Goal: Browse casually: Explore the website without a specific task or goal

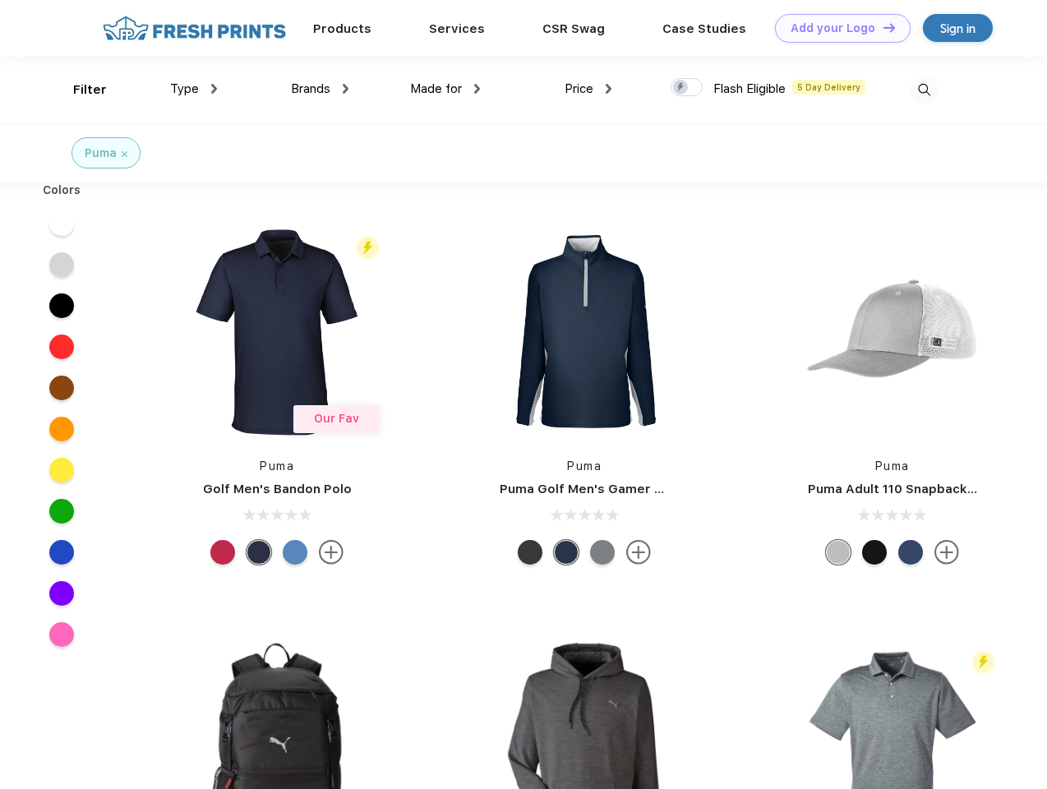
scroll to position [1, 0]
click at [836, 28] on link "Add your Logo Design Tool" at bounding box center [843, 28] width 136 height 29
click at [0, 0] on div "Design Tool" at bounding box center [0, 0] width 0 height 0
click at [881, 27] on link "Add your Logo Design Tool" at bounding box center [843, 28] width 136 height 29
click at [79, 90] on div "Filter" at bounding box center [90, 90] width 34 height 19
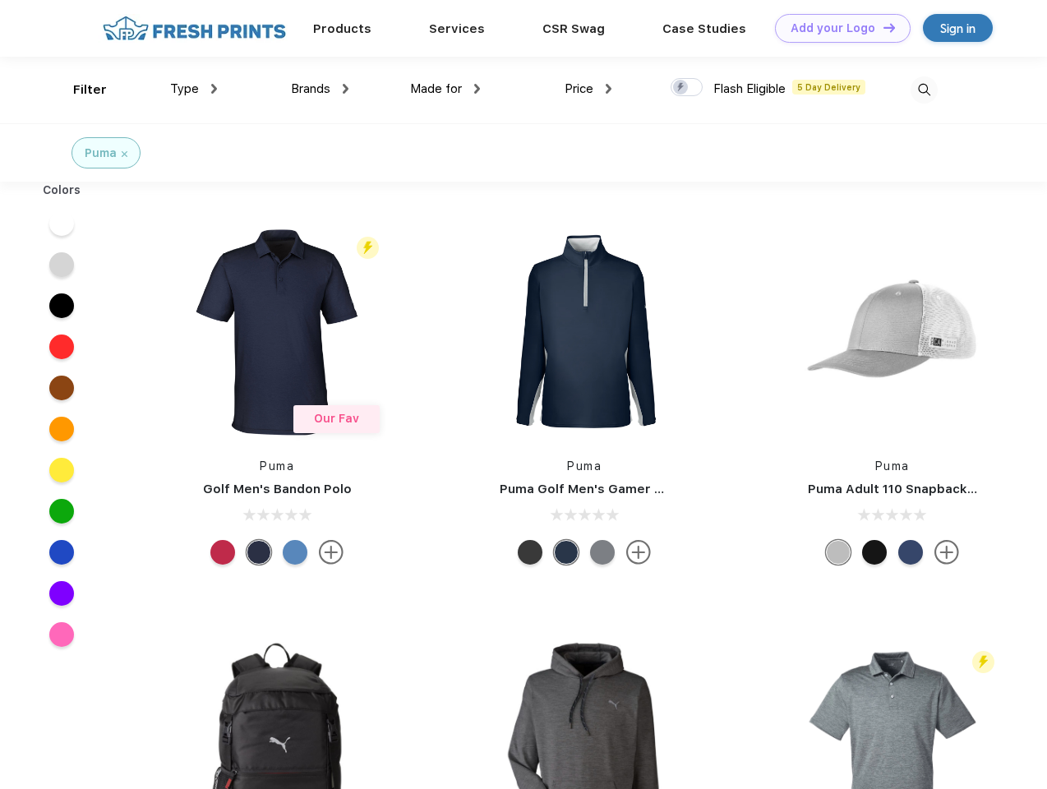
click at [194, 89] on span "Type" at bounding box center [184, 88] width 29 height 15
click at [320, 89] on span "Brands" at bounding box center [310, 88] width 39 height 15
click at [445, 89] on span "Made for" at bounding box center [436, 88] width 52 height 15
click at [588, 89] on span "Price" at bounding box center [578, 88] width 29 height 15
click at [687, 88] on div at bounding box center [686, 87] width 32 height 18
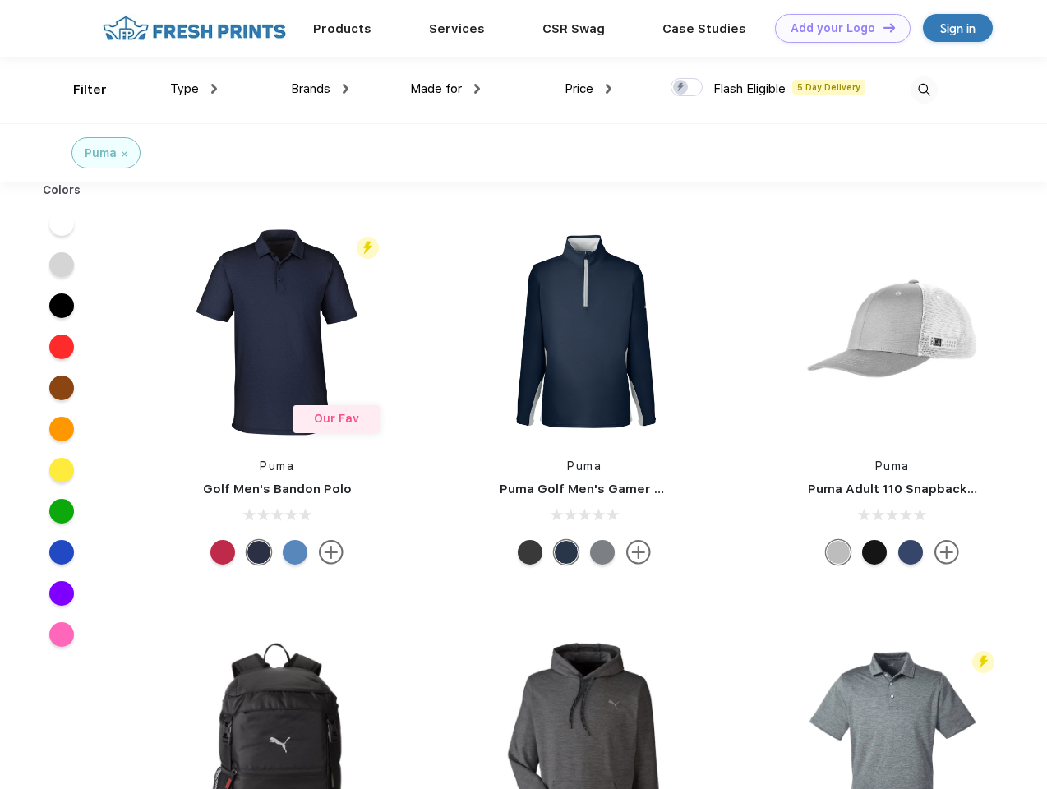
click at [681, 88] on input "checkbox" at bounding box center [675, 82] width 11 height 11
click at [923, 90] on img at bounding box center [923, 89] width 27 height 27
